Goal: Navigation & Orientation: Find specific page/section

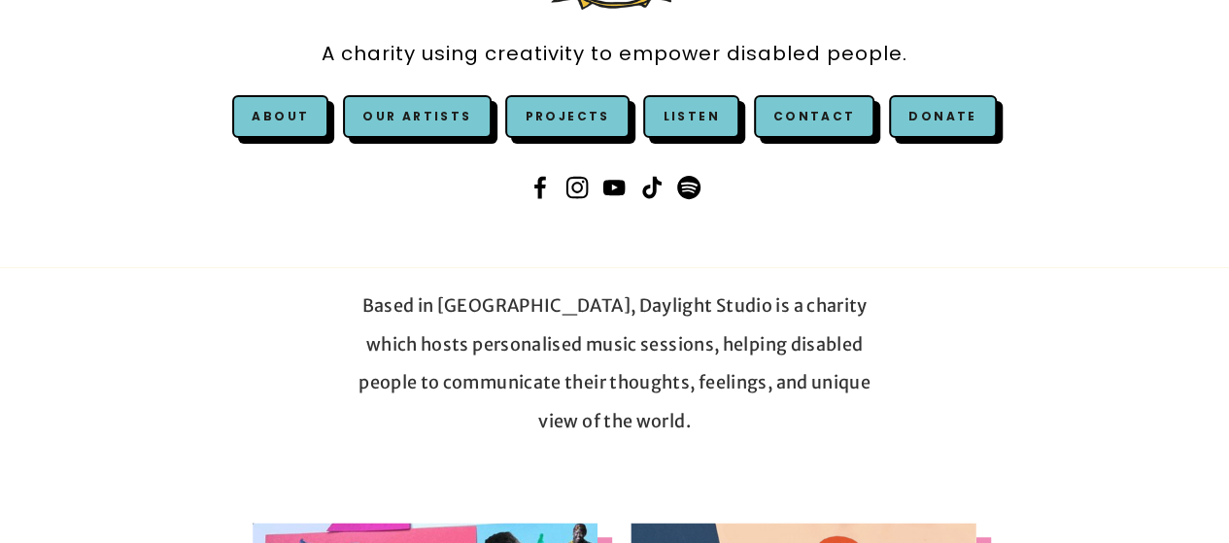
scroll to position [272, 0]
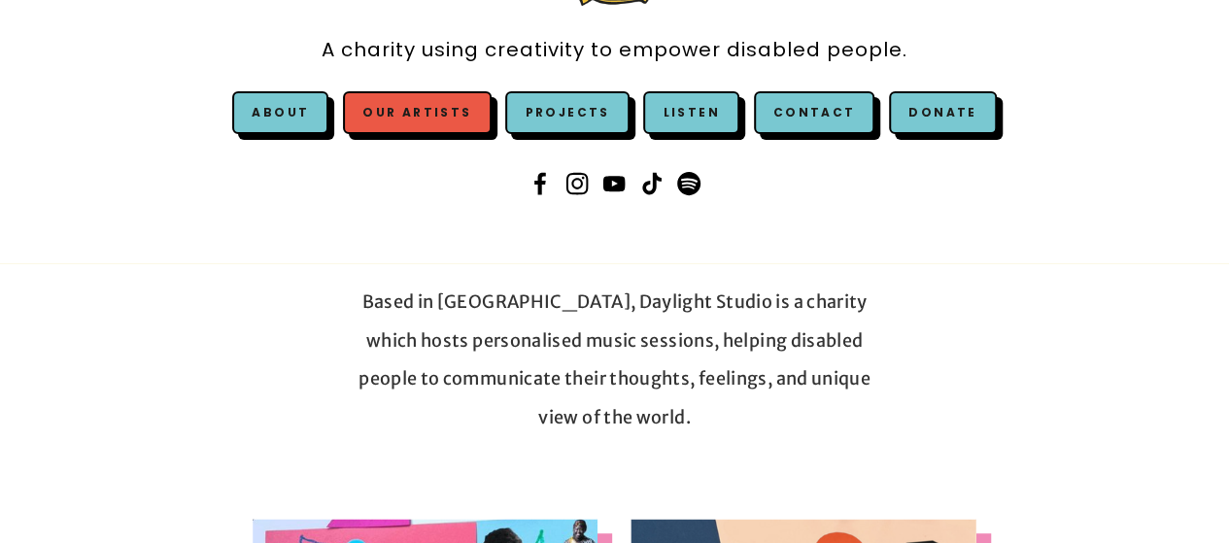
click at [432, 120] on link "Our Artists" at bounding box center [417, 112] width 148 height 43
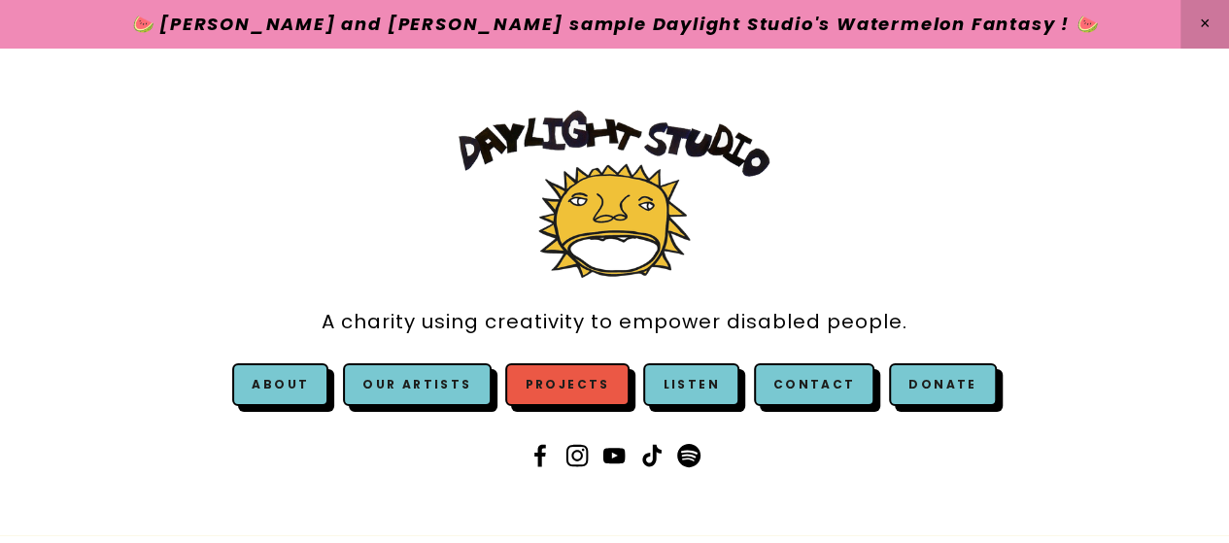
click at [585, 392] on link "Projects" at bounding box center [566, 384] width 123 height 43
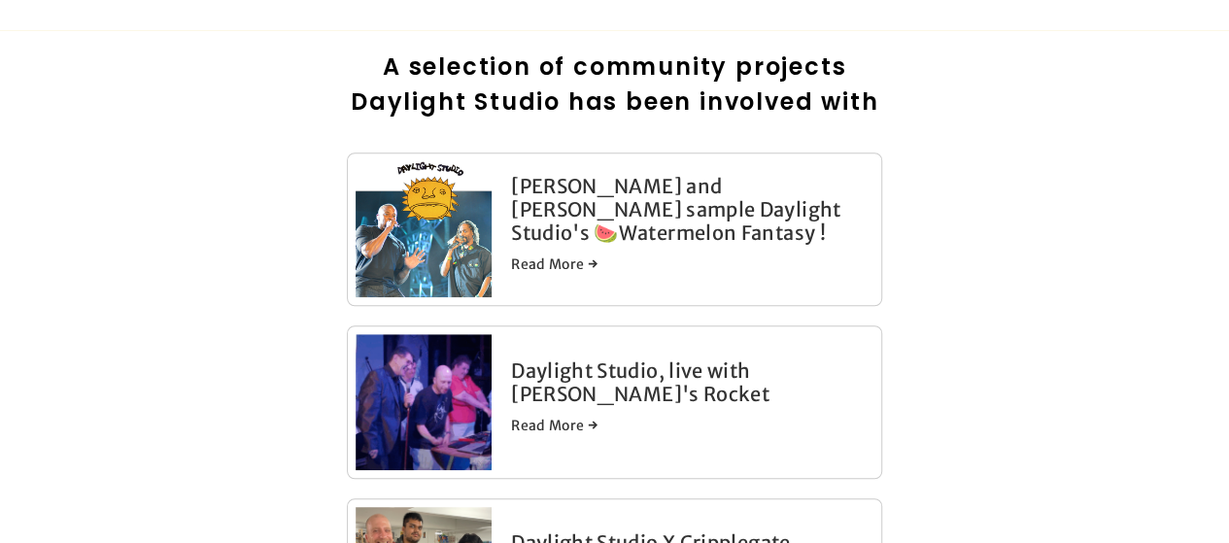
scroll to position [544, 0]
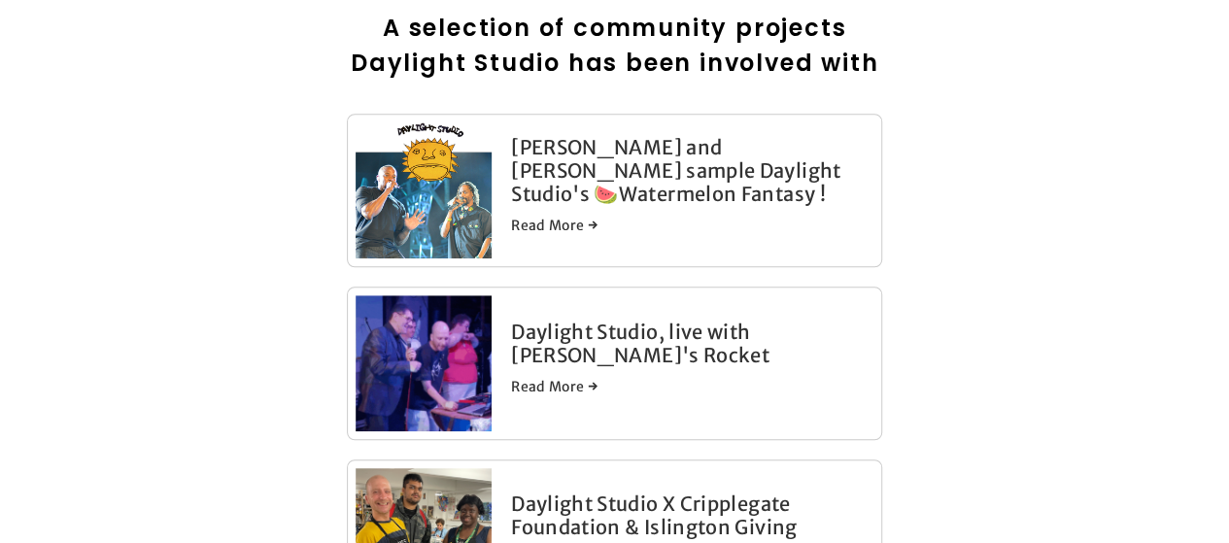
click at [408, 210] on img at bounding box center [424, 190] width 160 height 136
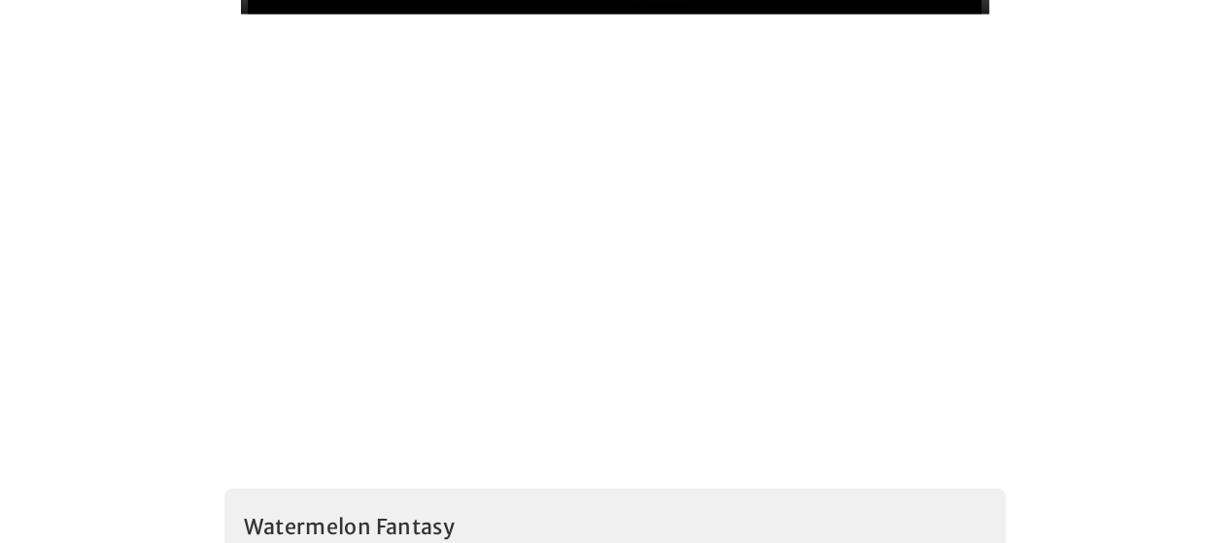
scroll to position [2190, 0]
